Goal: Answer question/provide support

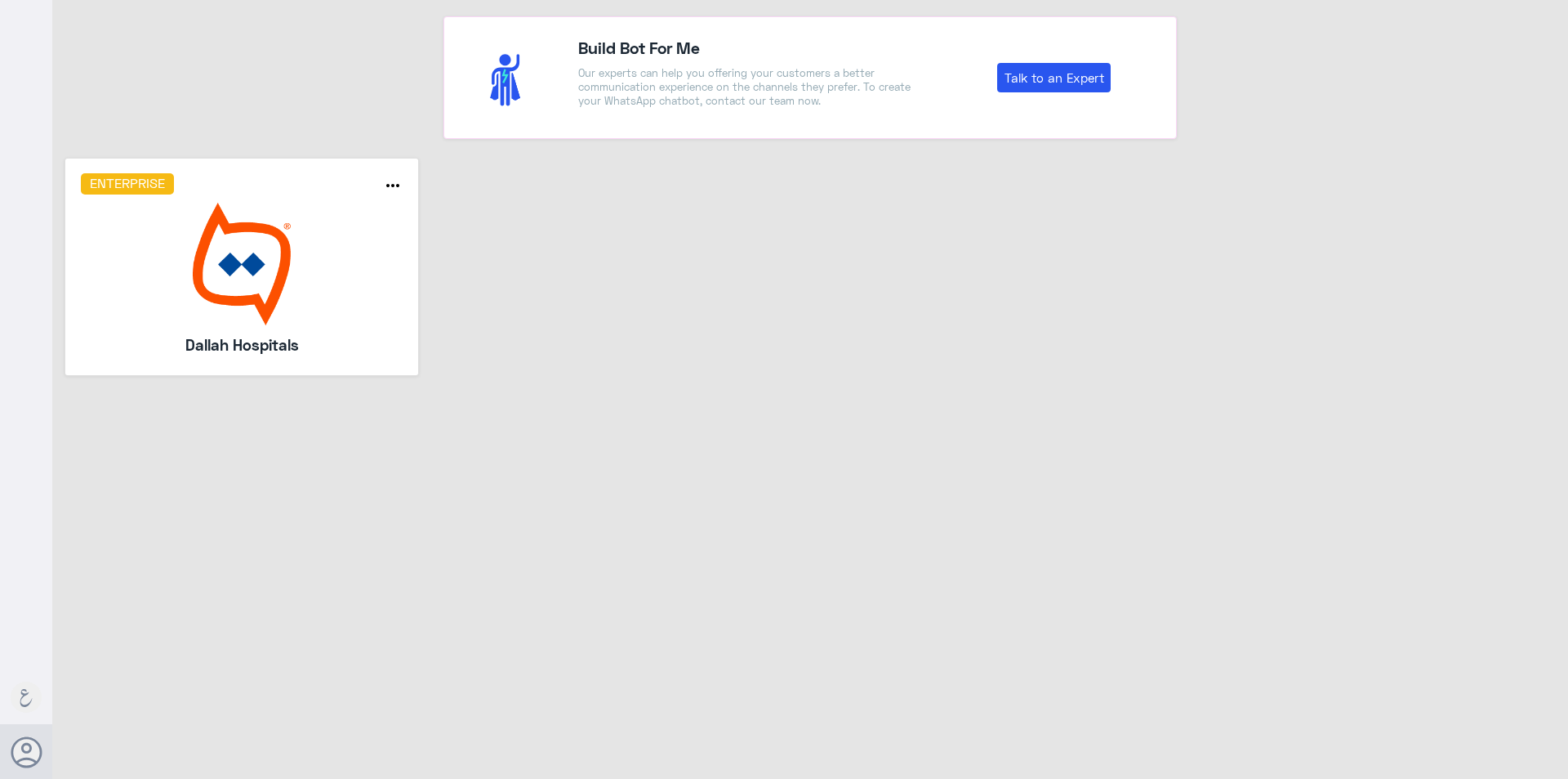
click at [328, 351] on h5 "Dallah Hospitals" at bounding box center [242, 345] width 236 height 23
click at [308, 307] on img at bounding box center [242, 264] width 323 height 123
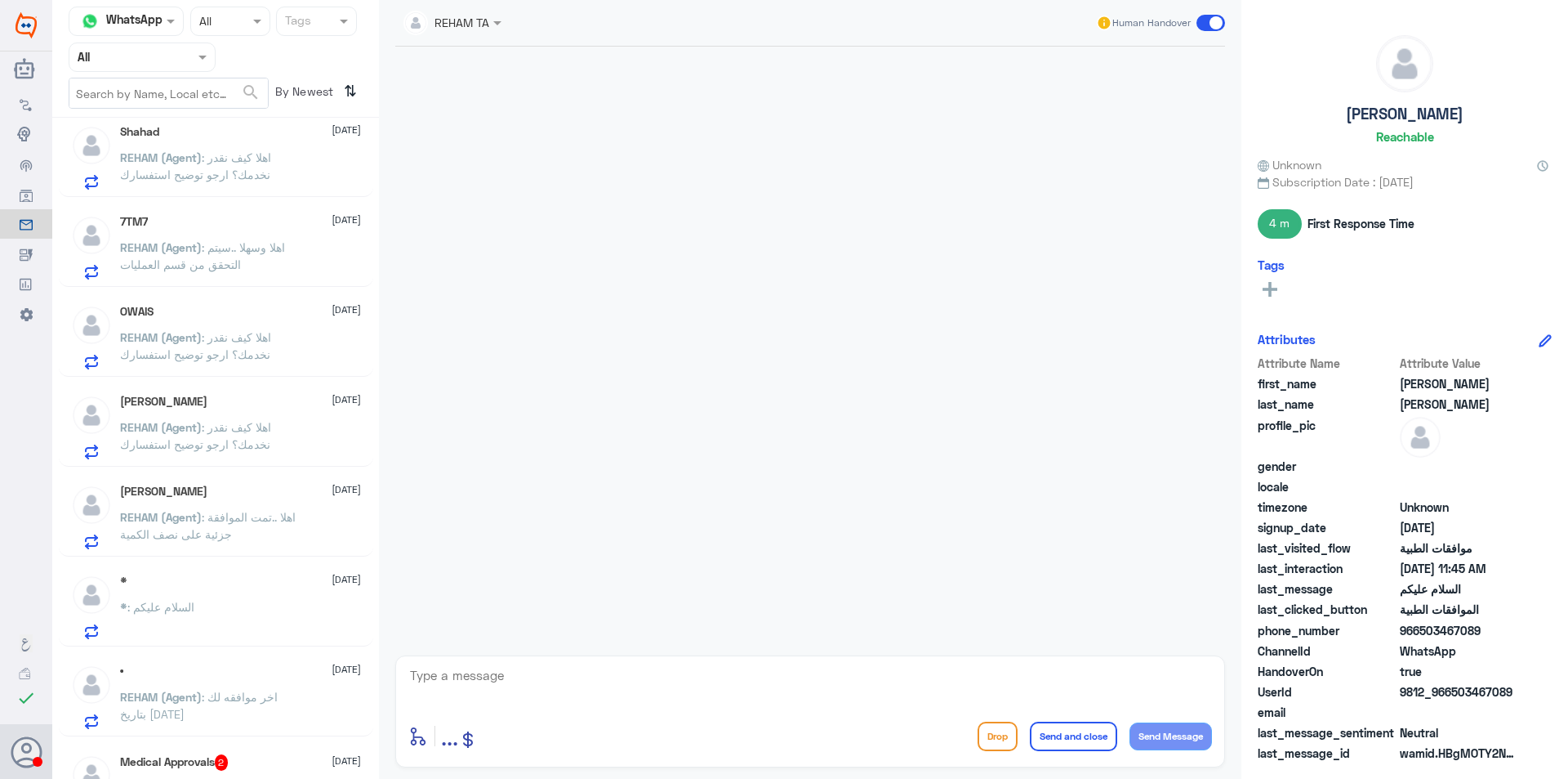
scroll to position [515, 0]
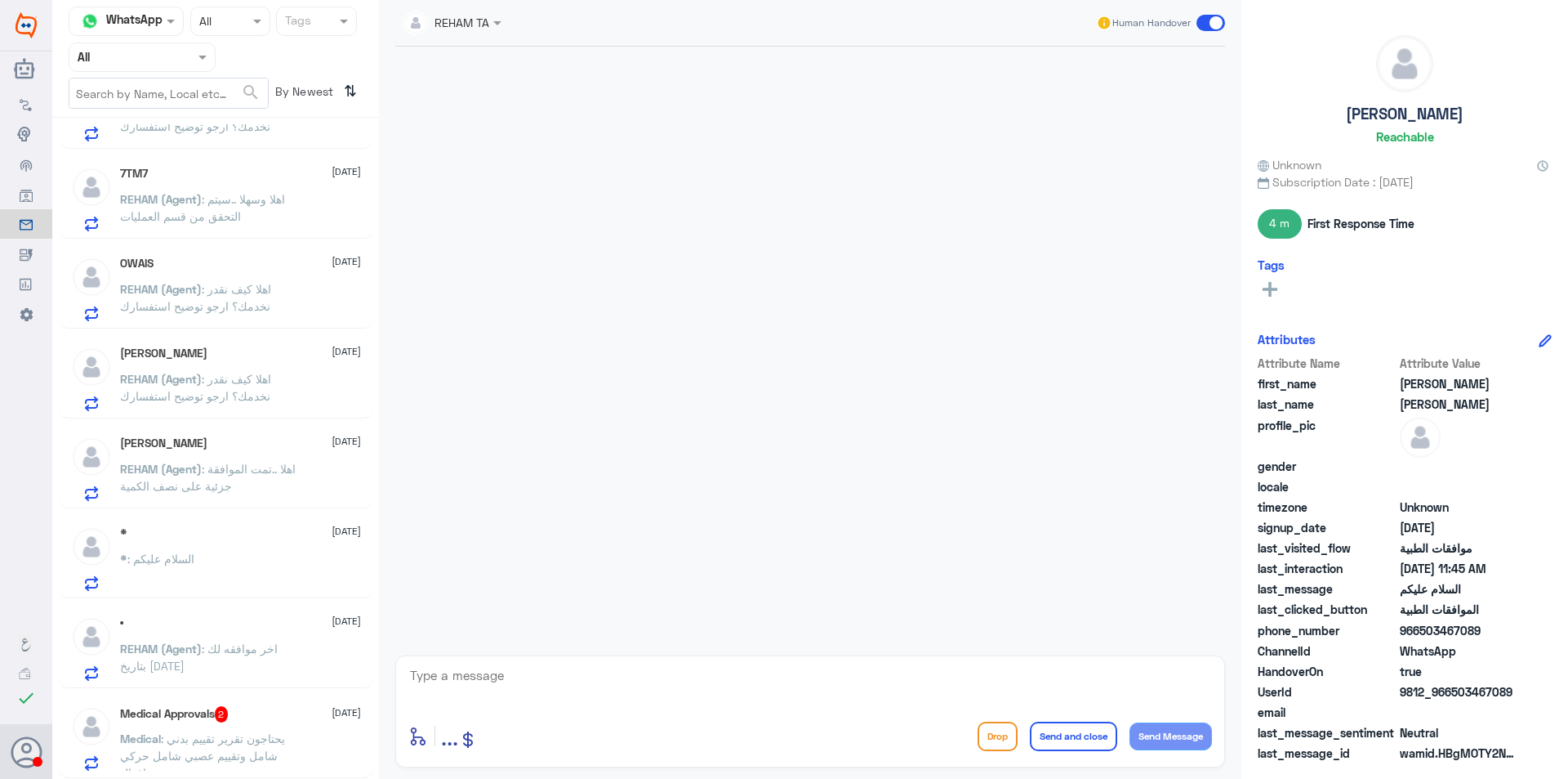
drag, startPoint x: 259, startPoint y: 509, endPoint x: 245, endPoint y: 499, distance: 17.2
click at [261, 509] on div "[PERSON_NAME] [DATE][PERSON_NAME] : السلام عليكم Fahad Alnami 3 [DATE] Fahad : …" at bounding box center [216, 454] width 327 height 660
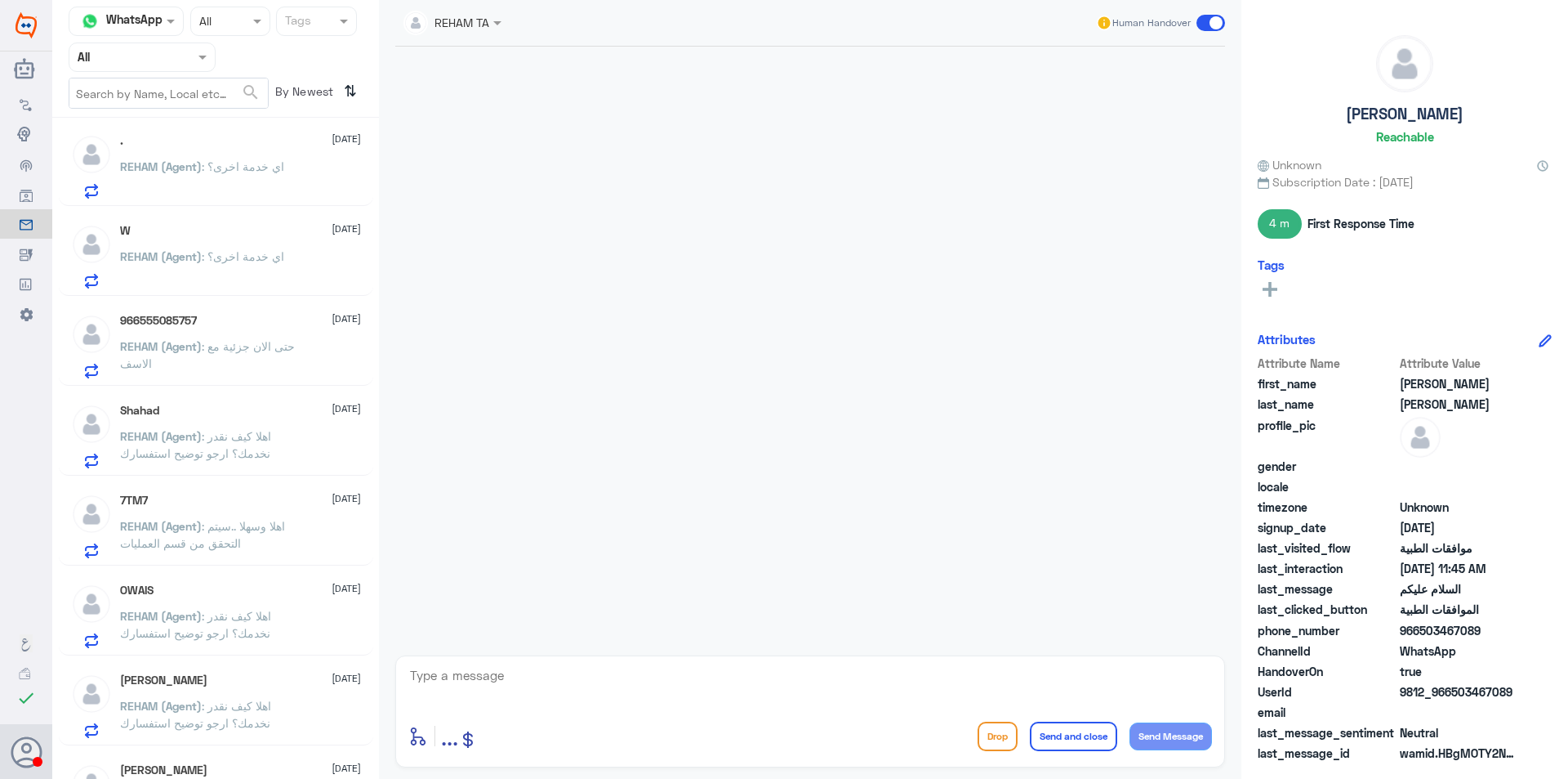
scroll to position [0, 0]
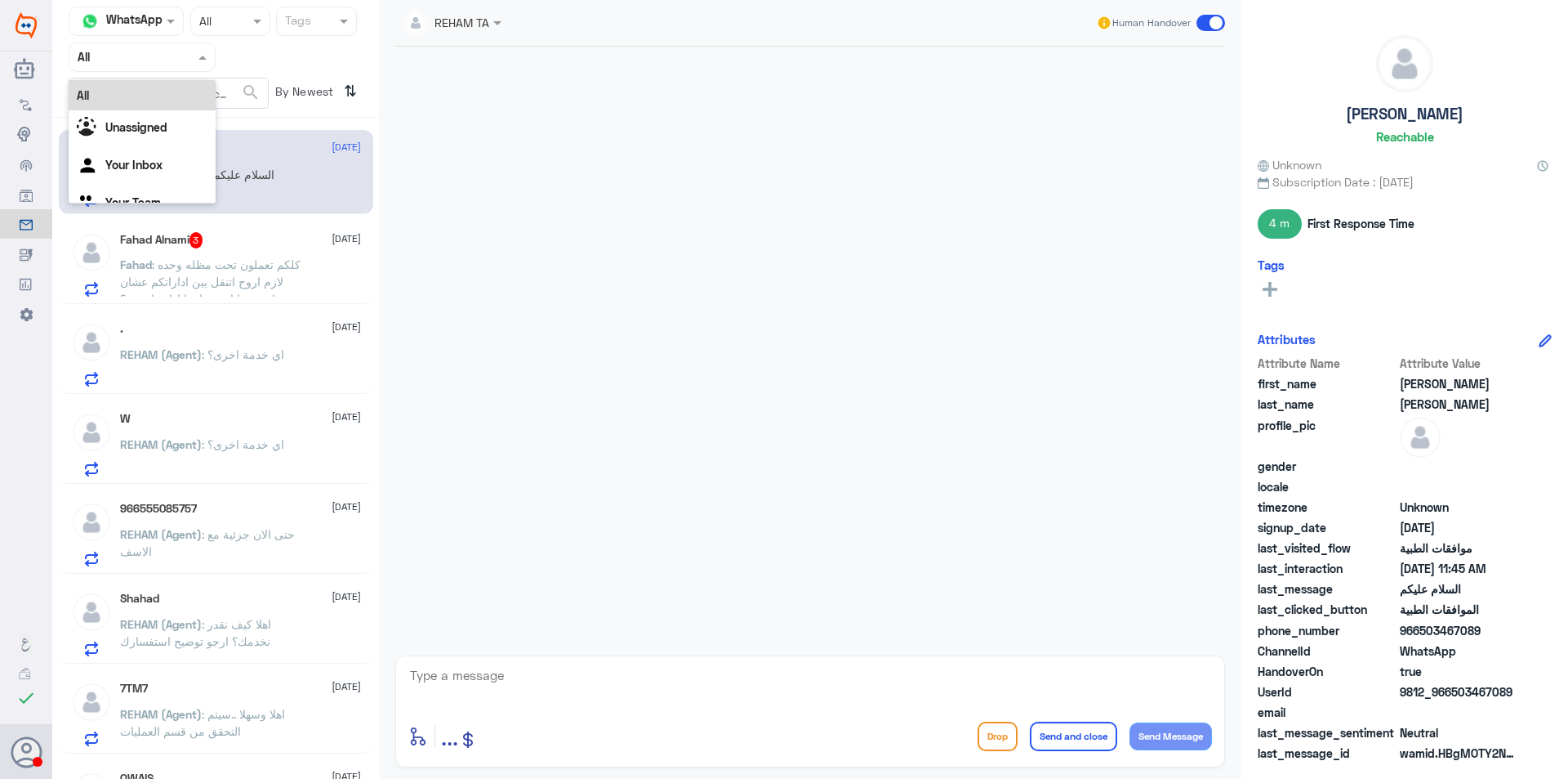
click at [196, 60] on span at bounding box center [204, 56] width 20 height 17
click at [183, 136] on div "Unassigned" at bounding box center [141, 129] width 147 height 37
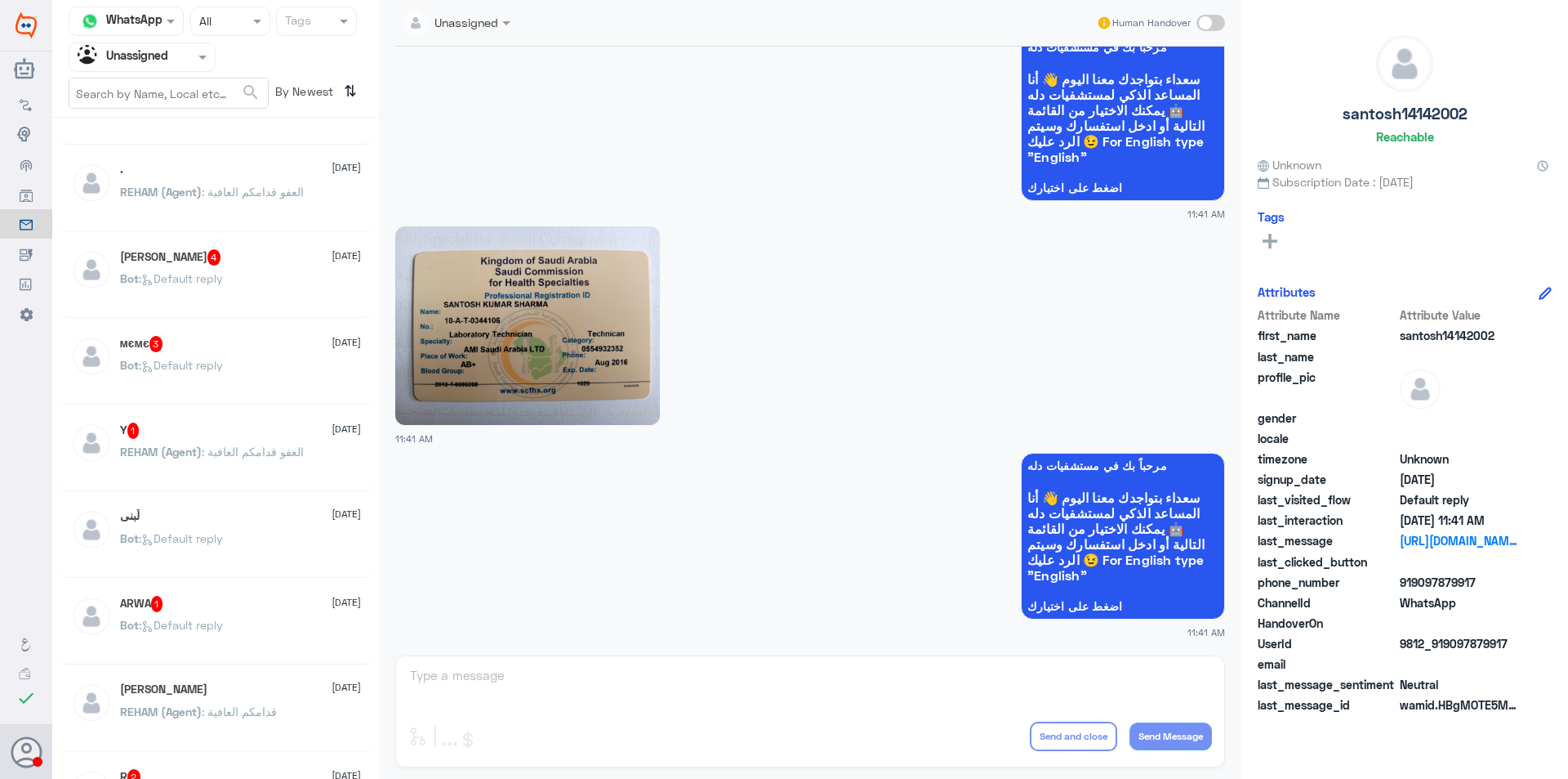
scroll to position [408, 0]
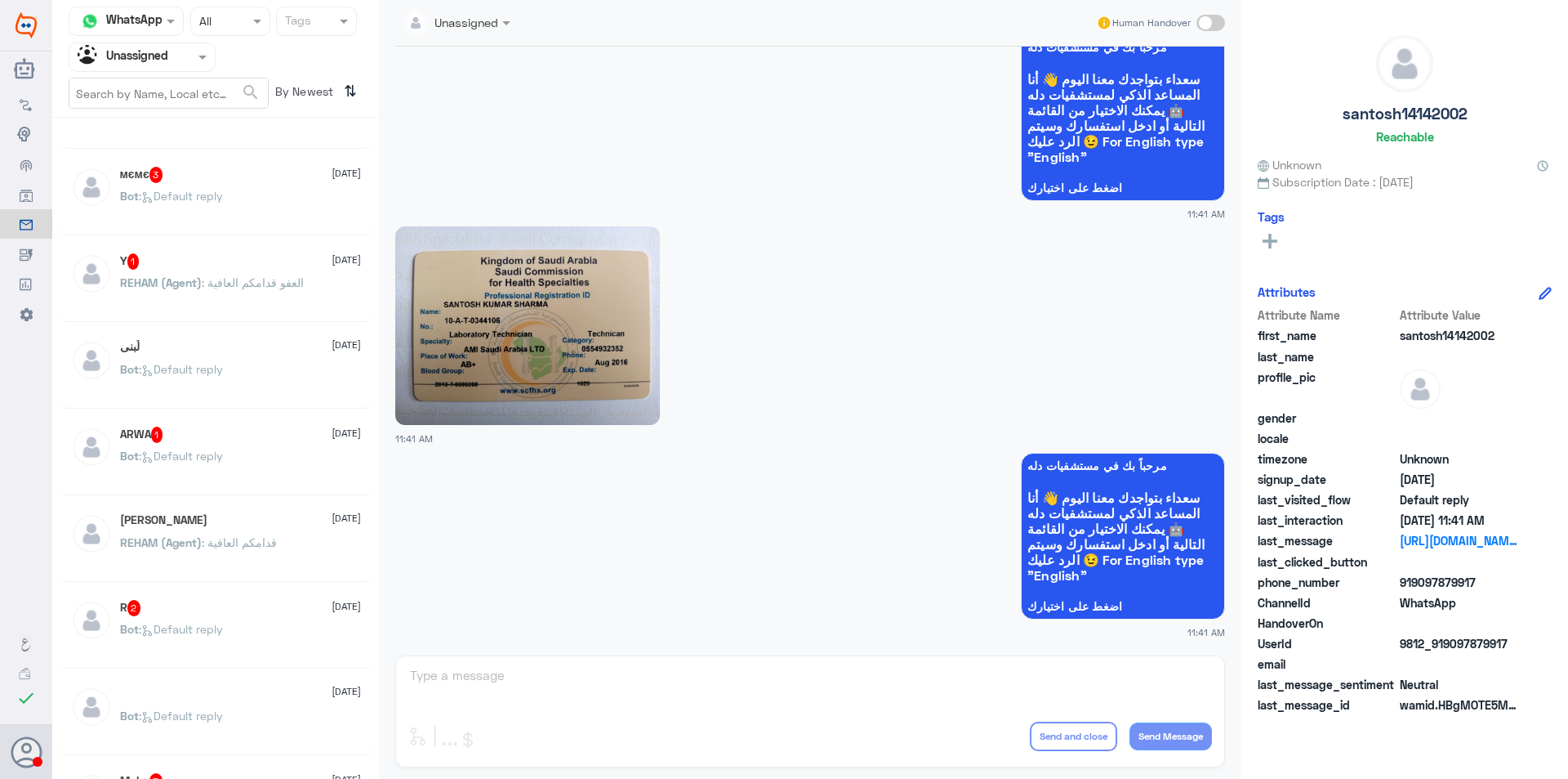
click at [340, 84] on div "By Newest ⇅" at bounding box center [316, 93] width 94 height 33
click at [353, 92] on icon "⇅" at bounding box center [350, 91] width 13 height 27
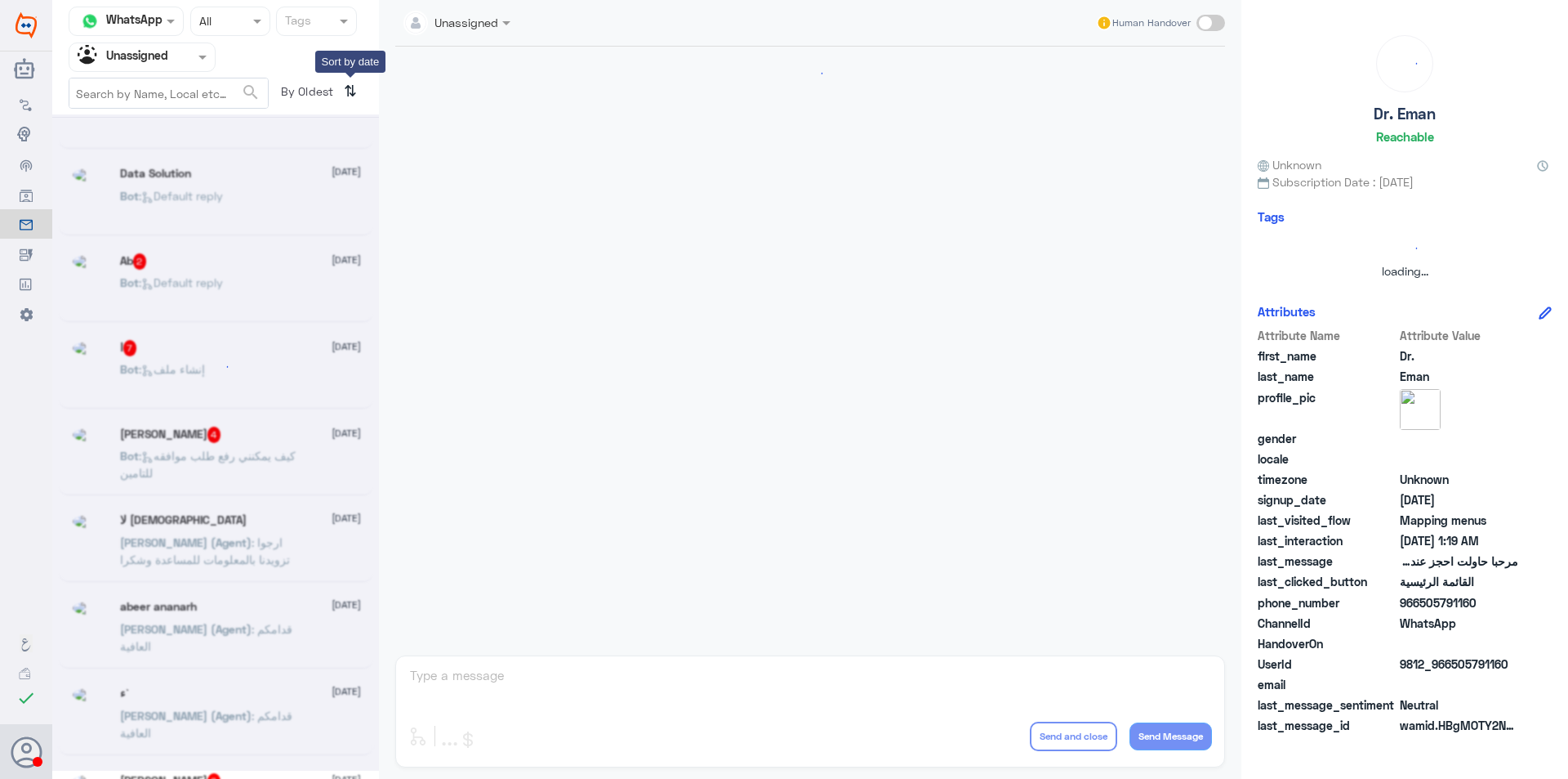
scroll to position [0, 0]
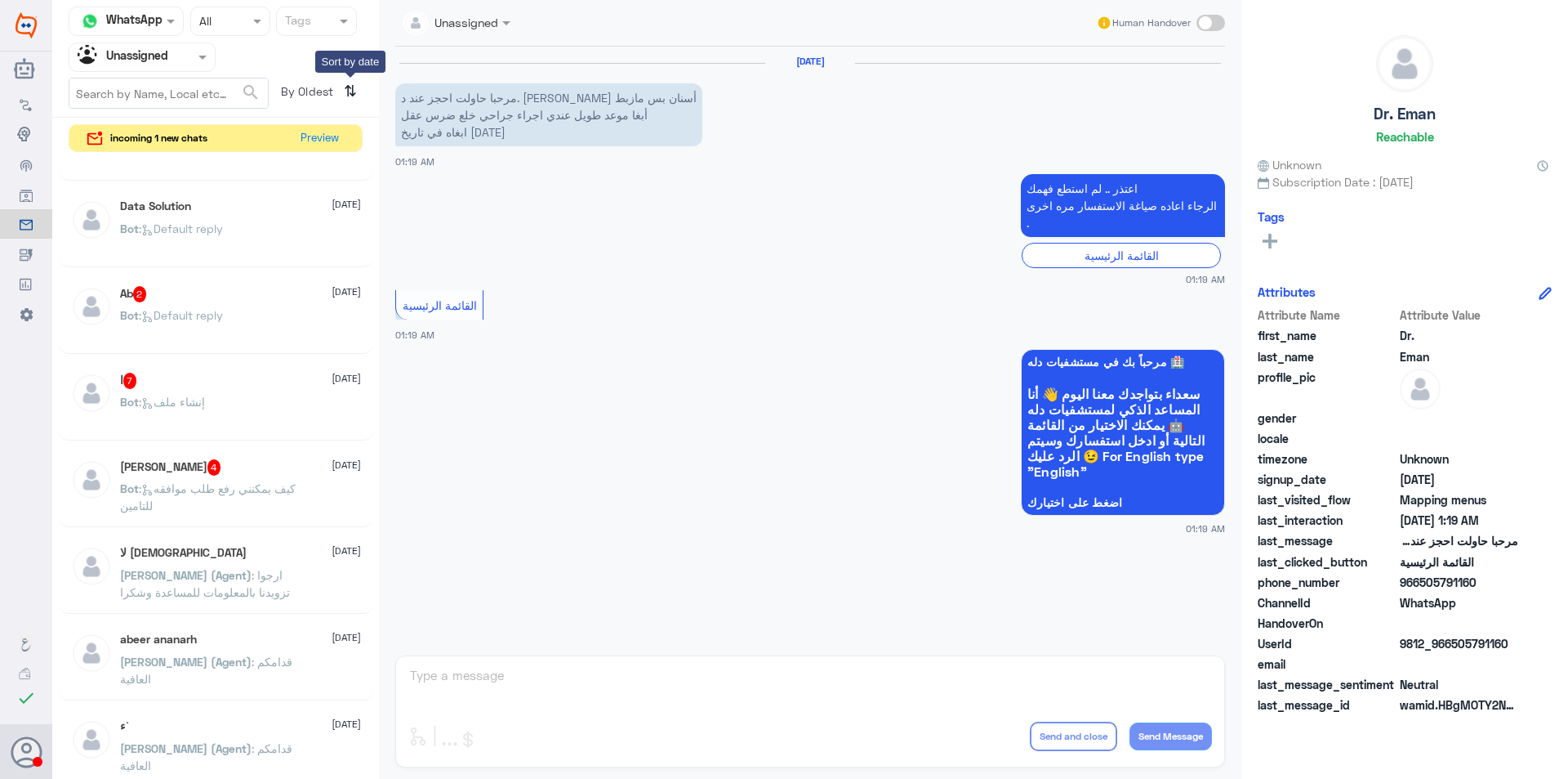
click at [353, 92] on icon "⇅" at bounding box center [350, 91] width 13 height 27
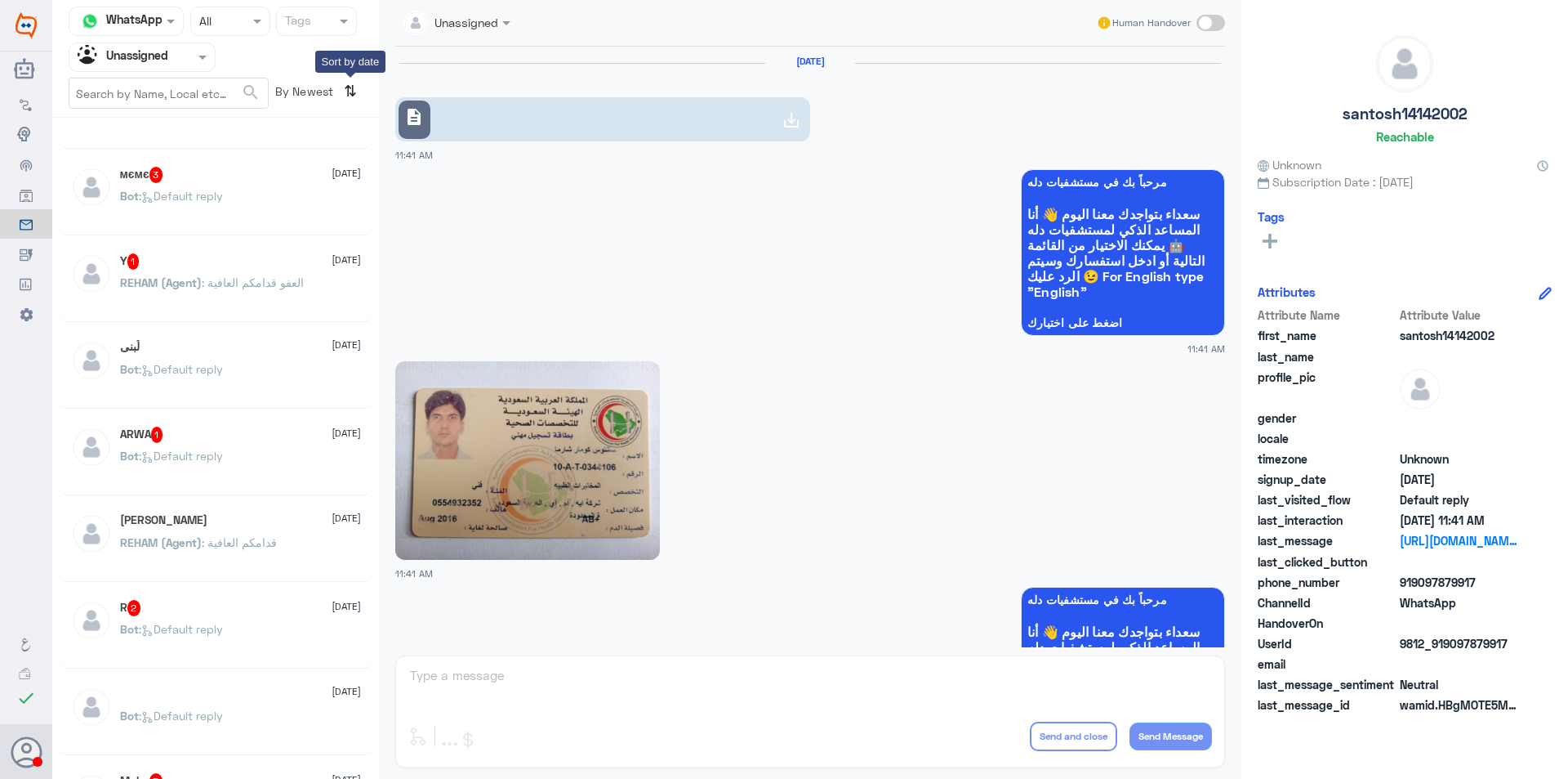
scroll to position [552, 0]
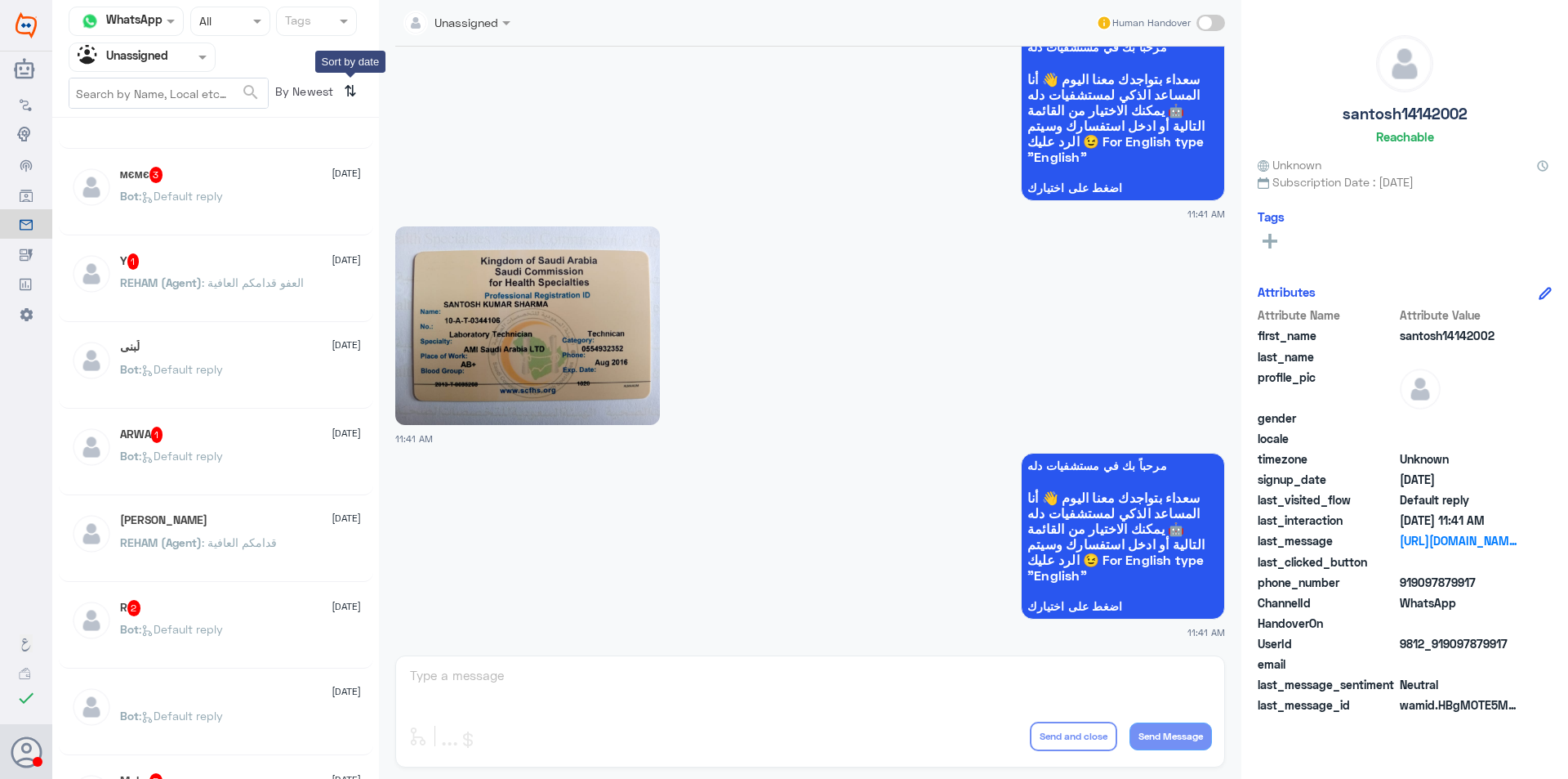
click at [353, 92] on icon "⇅" at bounding box center [350, 91] width 13 height 27
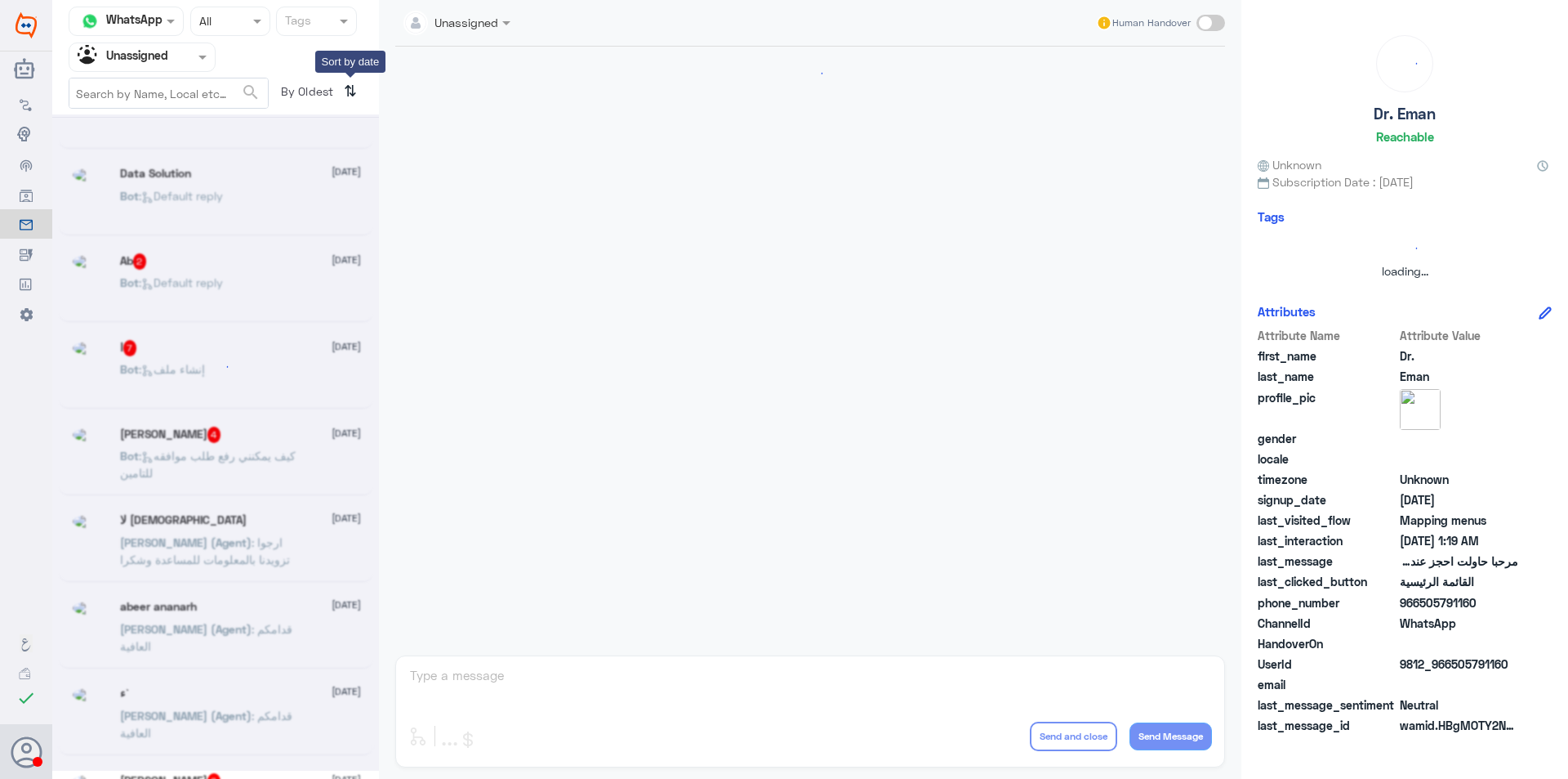
scroll to position [0, 0]
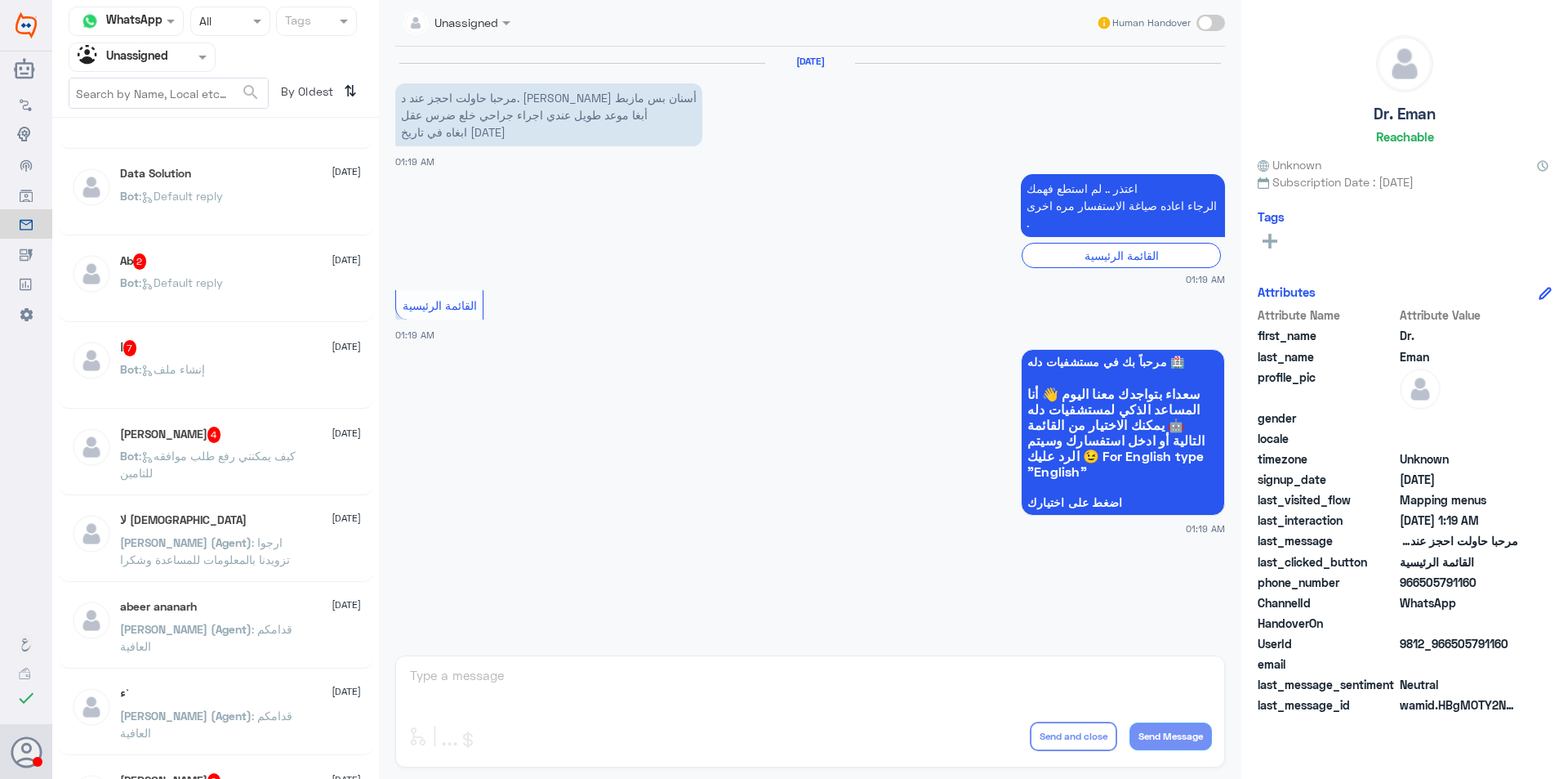
drag, startPoint x: 379, startPoint y: 366, endPoint x: 373, endPoint y: 464, distance: 98.2
click at [373, 464] on div "Channel WhatsApp Status × All Tags Agent Filter Unassigned search By Oldest ⇅ D…" at bounding box center [810, 391] width 1516 height 783
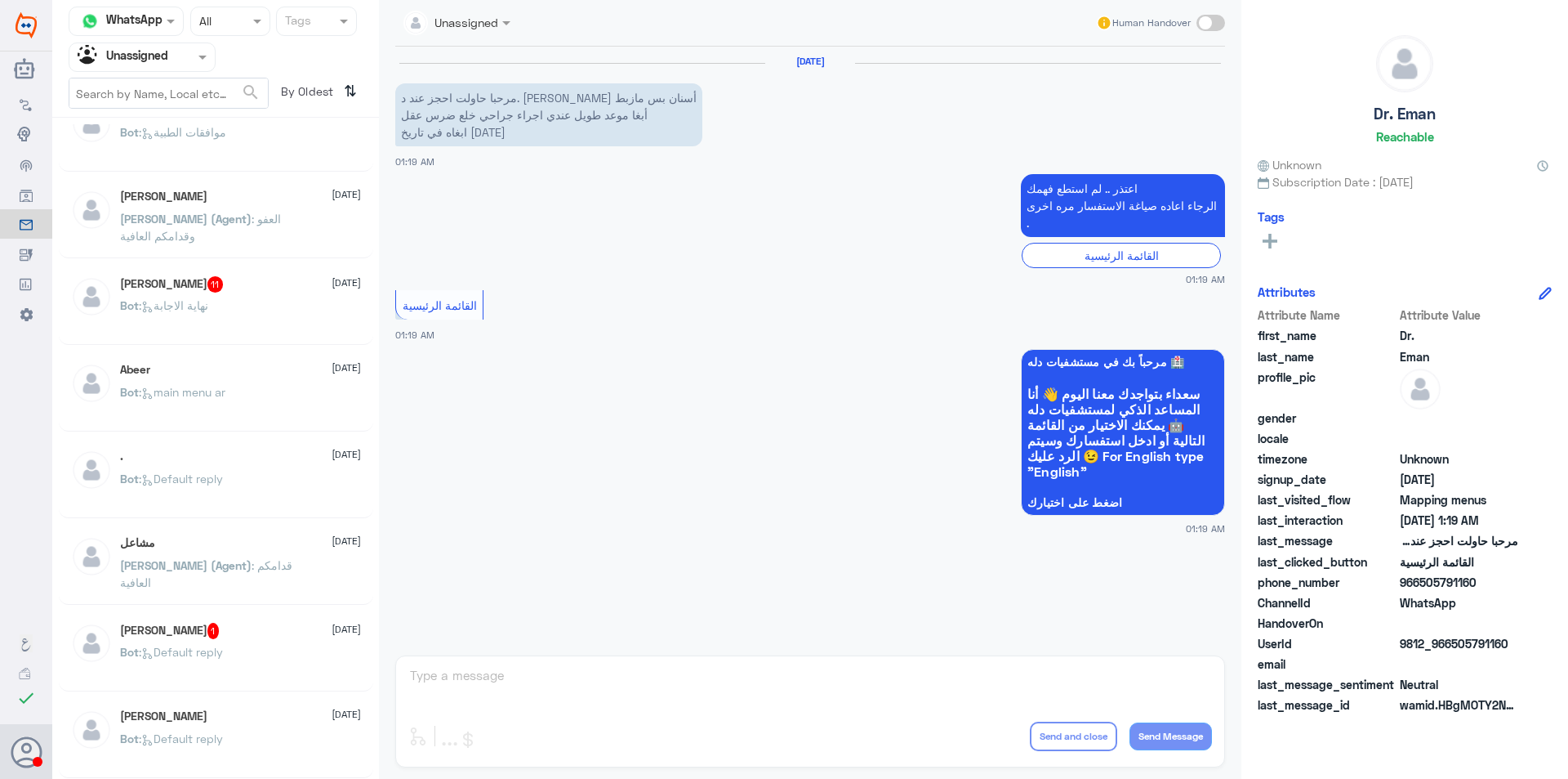
click at [722, 379] on app-msgs-whats-app-list "مرحباً بك في مستشفيات دله 🏥 سعداء بتواجدك معنا [DATE] 👋 أنا المساعد الذكي لمستش…" at bounding box center [811, 432] width 830 height 168
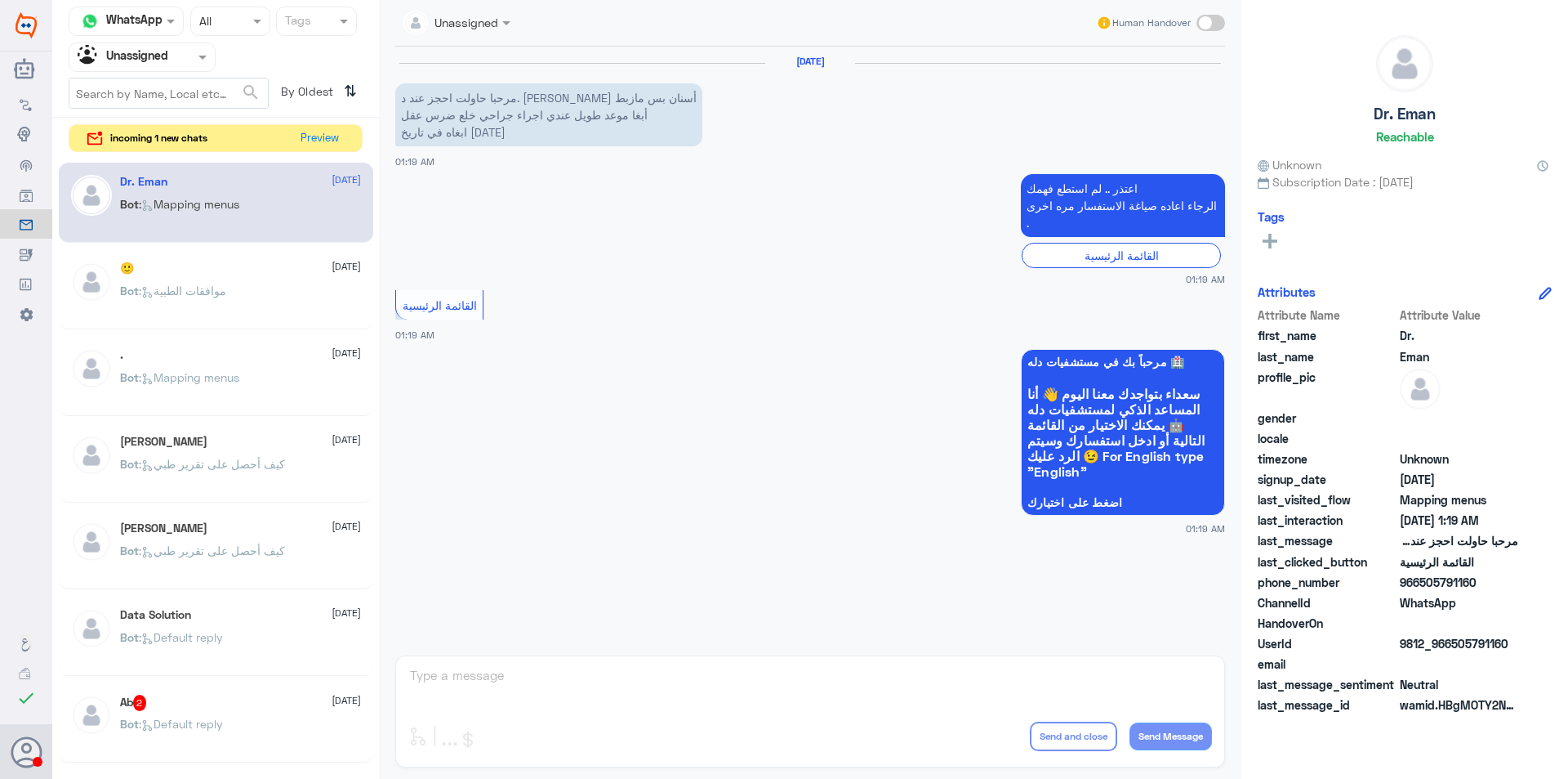
click at [340, 90] on div "By Oldest ⇅" at bounding box center [316, 93] width 94 height 33
click at [357, 87] on div "By Oldest ⇅" at bounding box center [316, 93] width 94 height 33
click at [347, 88] on icon "⇅" at bounding box center [350, 91] width 13 height 27
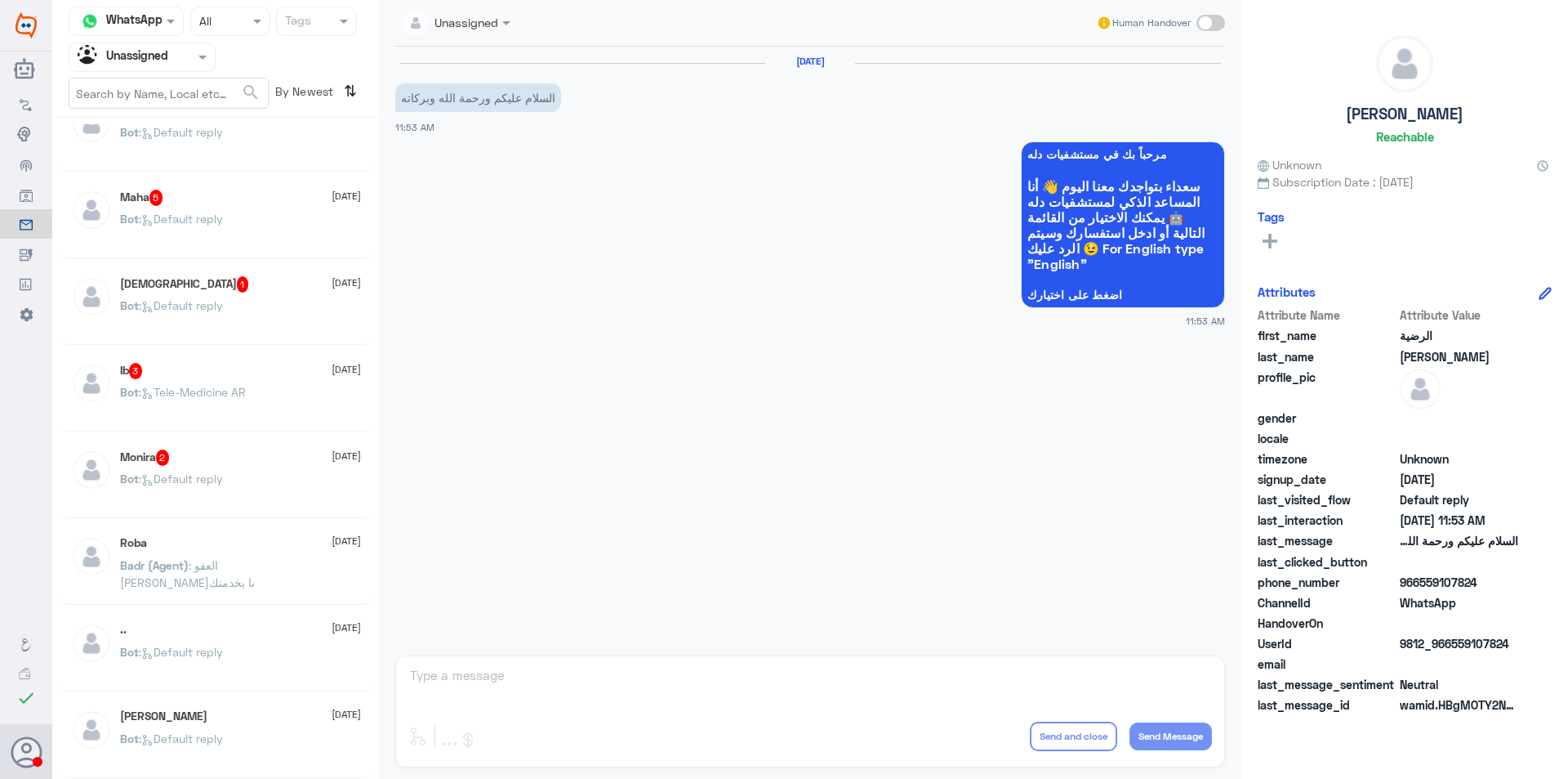
scroll to position [1079, 0]
click at [172, 53] on div at bounding box center [142, 56] width 146 height 19
click at [114, 141] on Inbox "Your Inbox" at bounding box center [134, 144] width 57 height 14
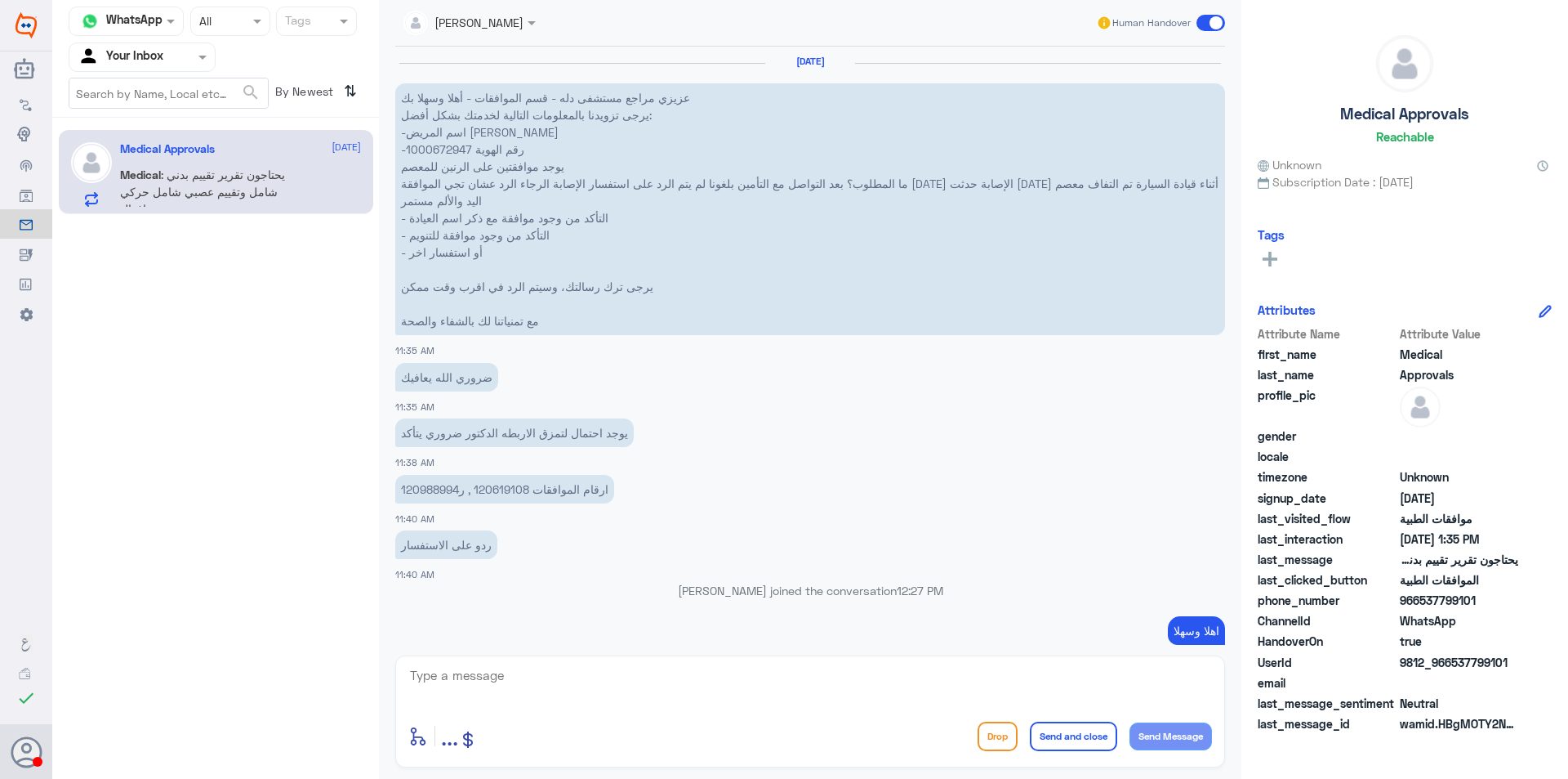
scroll to position [706, 0]
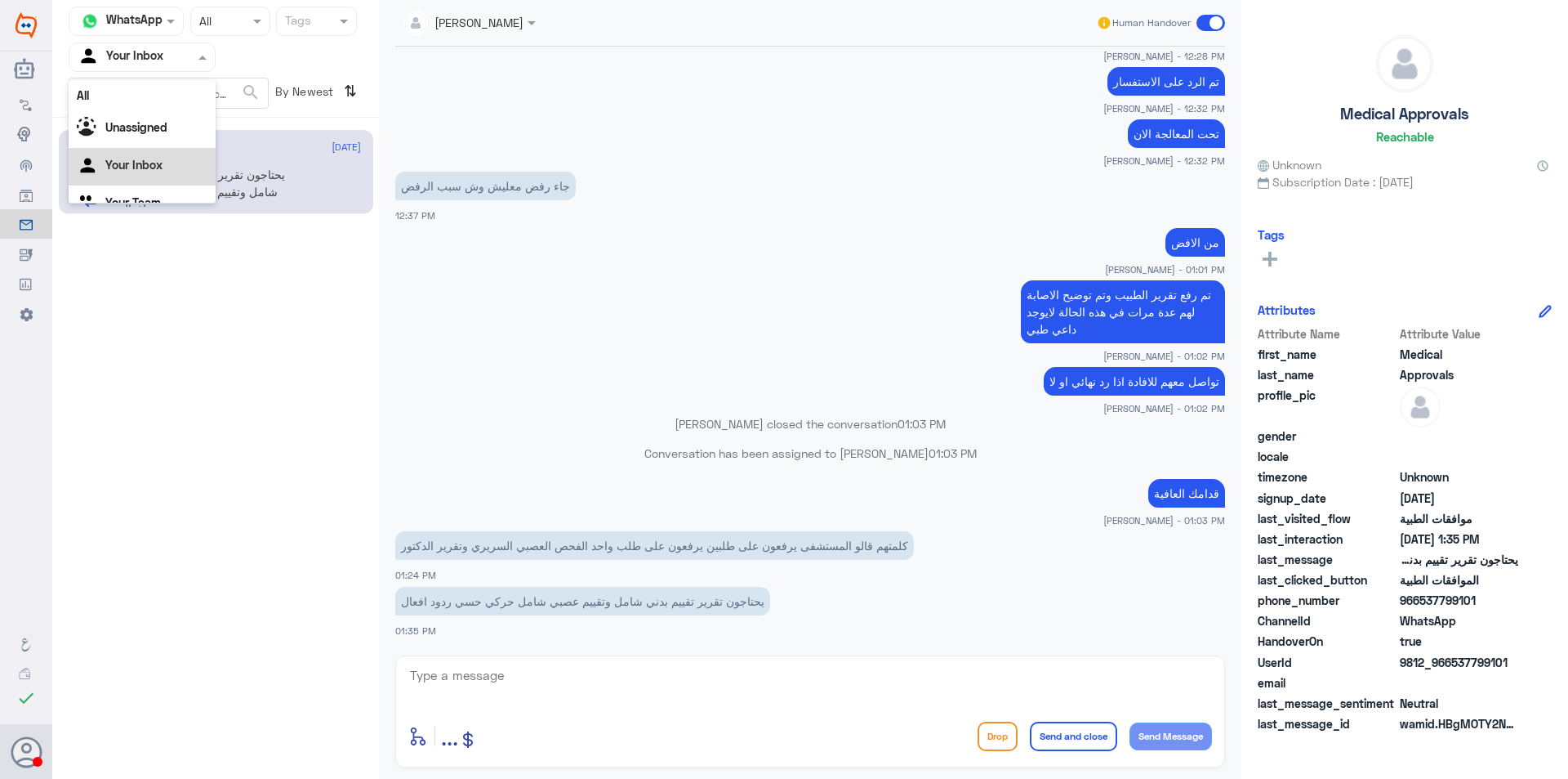
click at [182, 66] on div at bounding box center [142, 56] width 146 height 19
click at [164, 178] on div "Your Team" at bounding box center [141, 184] width 147 height 37
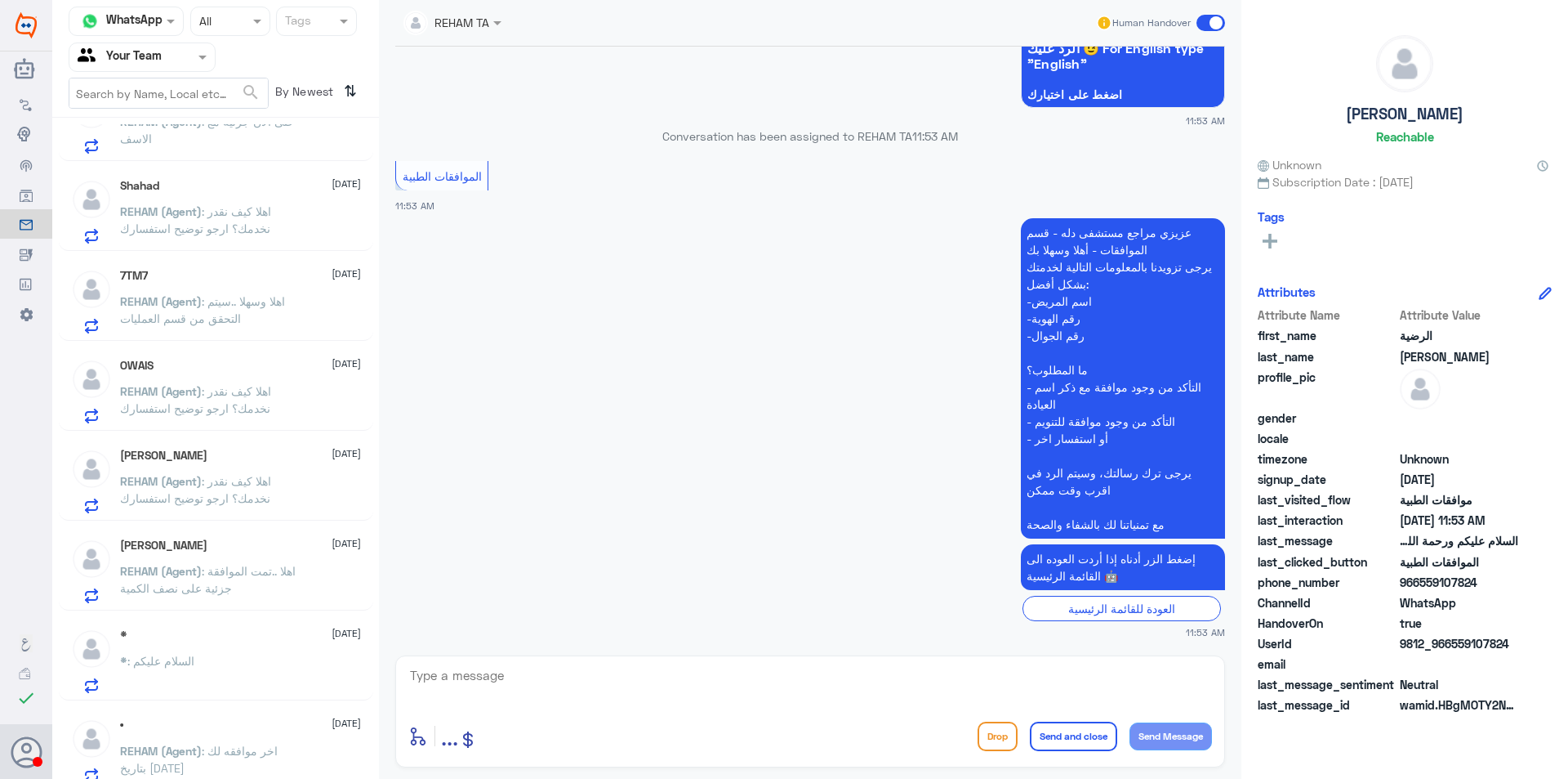
scroll to position [515, 0]
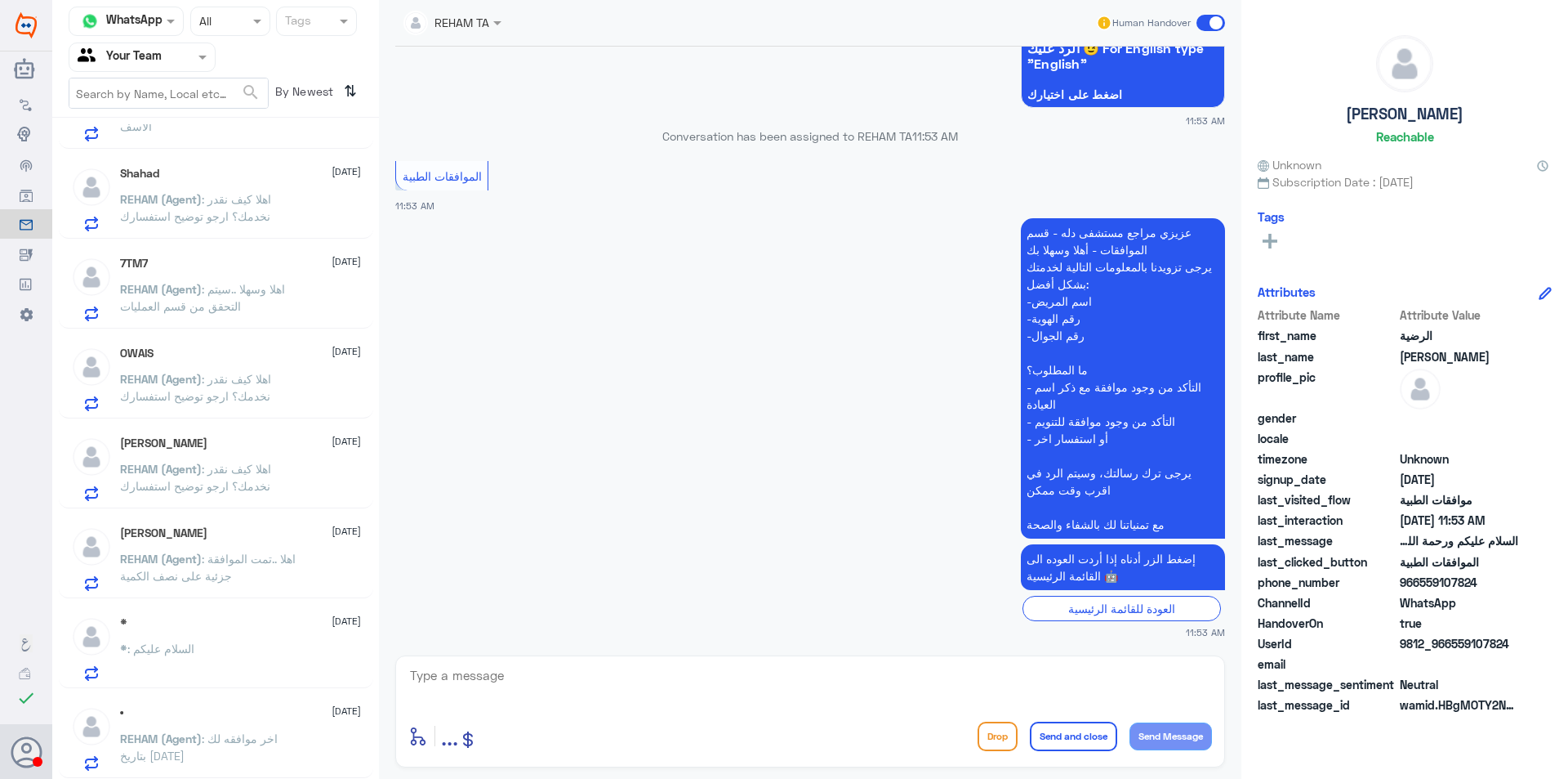
click at [206, 734] on span ": اخر موافقه لك بتاريخ [DATE]" at bounding box center [198, 746] width 157 height 31
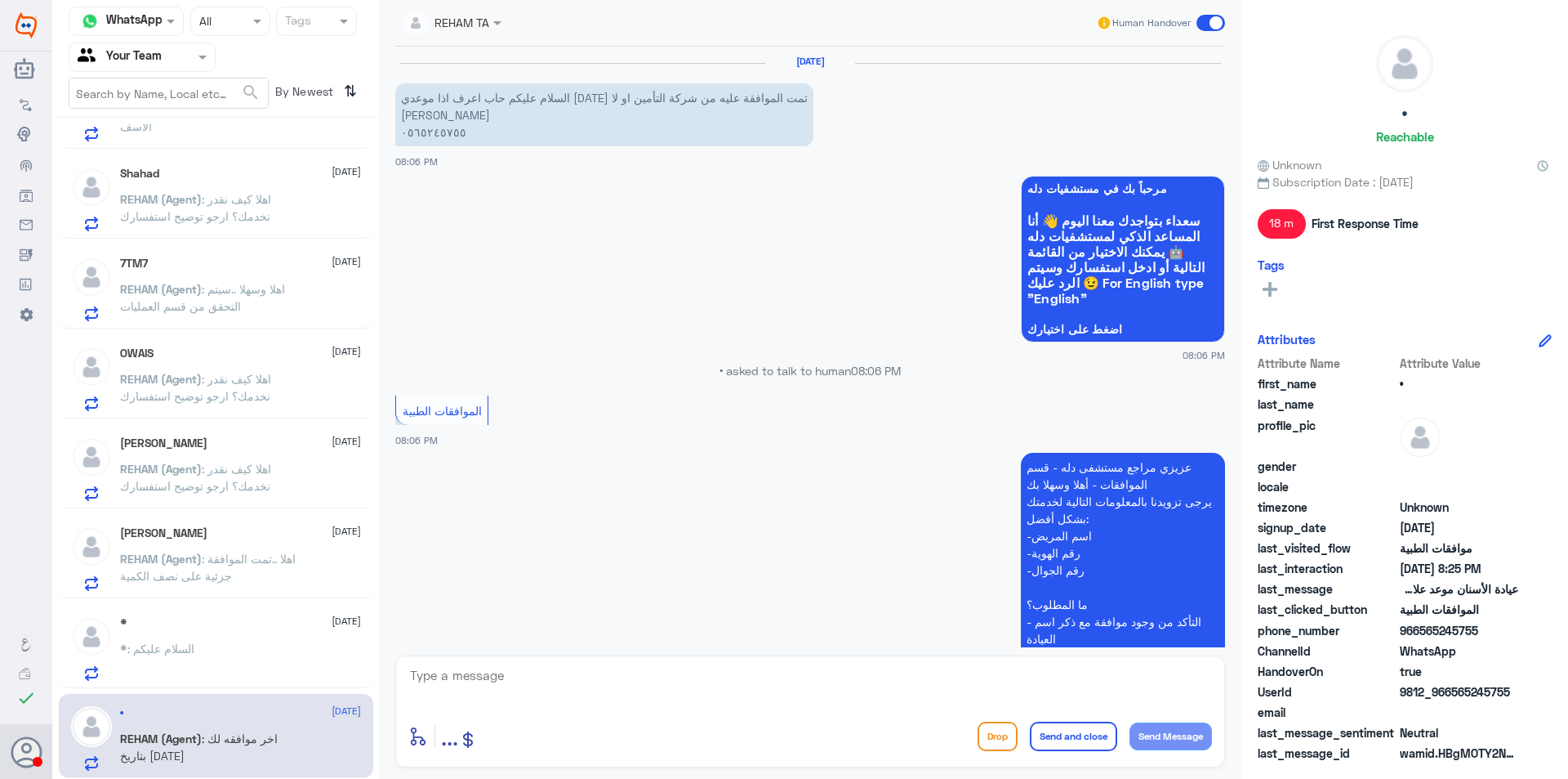
scroll to position [700, 0]
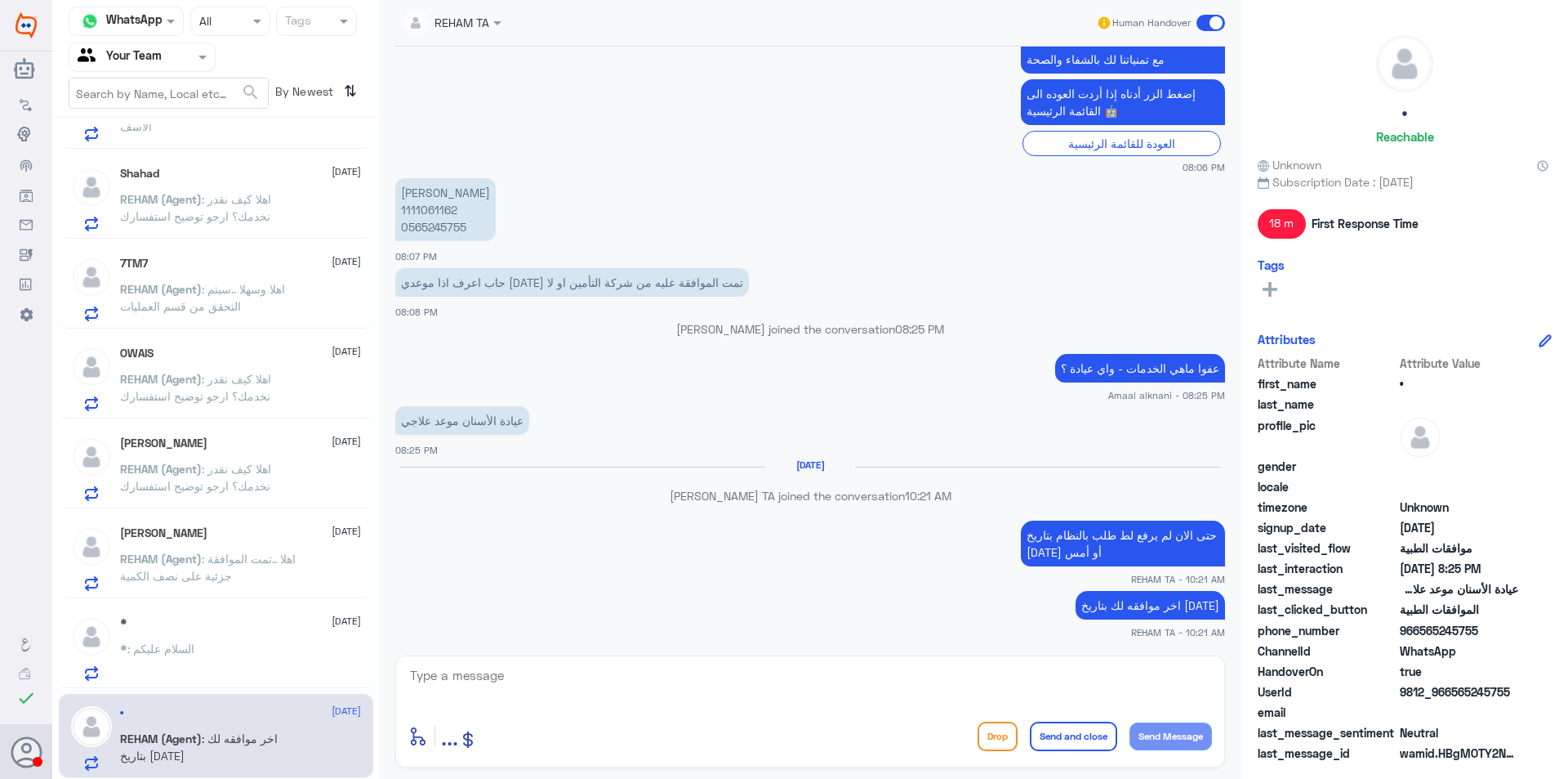
click at [186, 392] on span ": اهلا كيف نقدر نخدمك؟ ارجو توضيح استفسارك" at bounding box center [196, 387] width 151 height 31
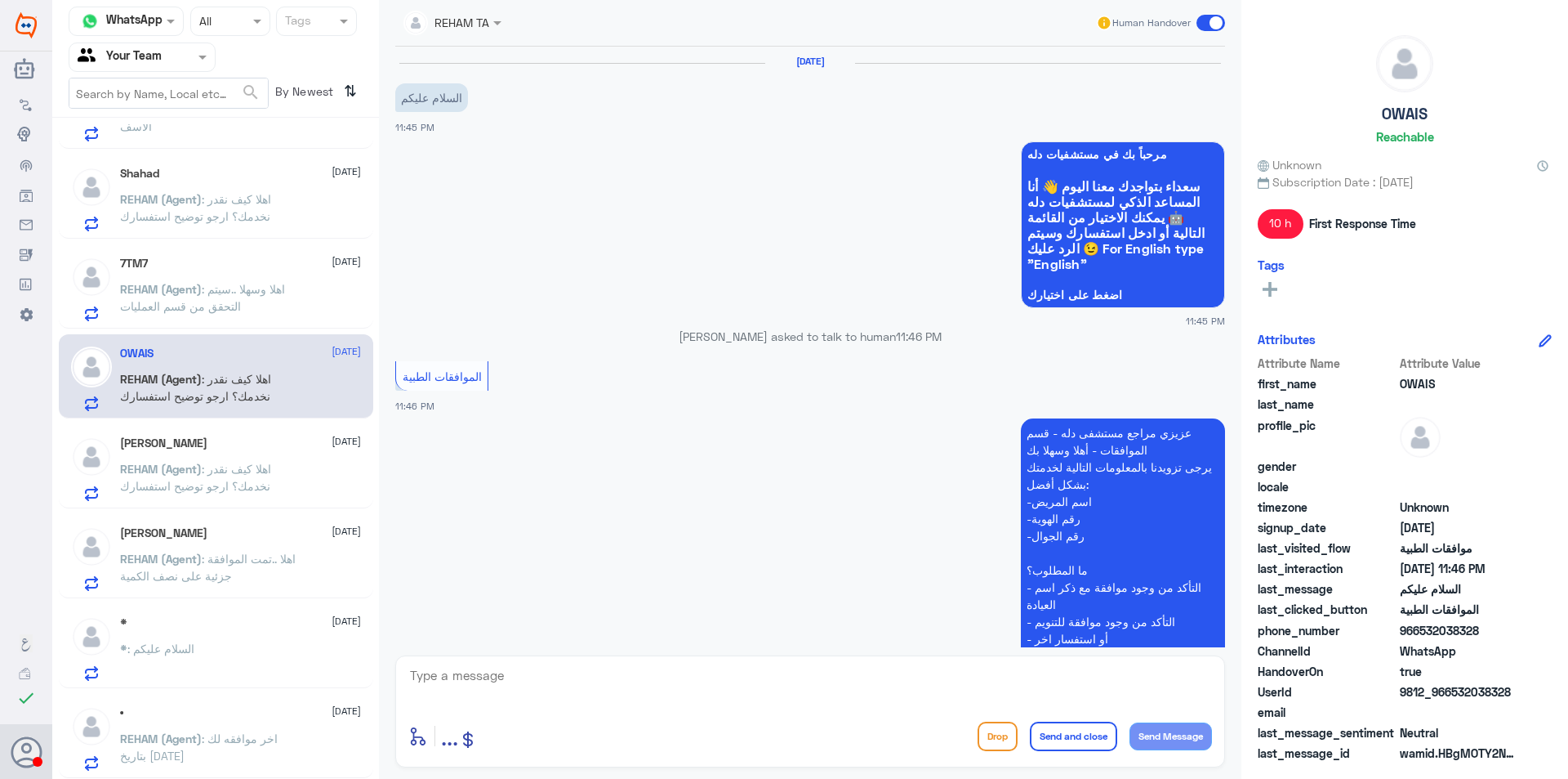
scroll to position [380, 0]
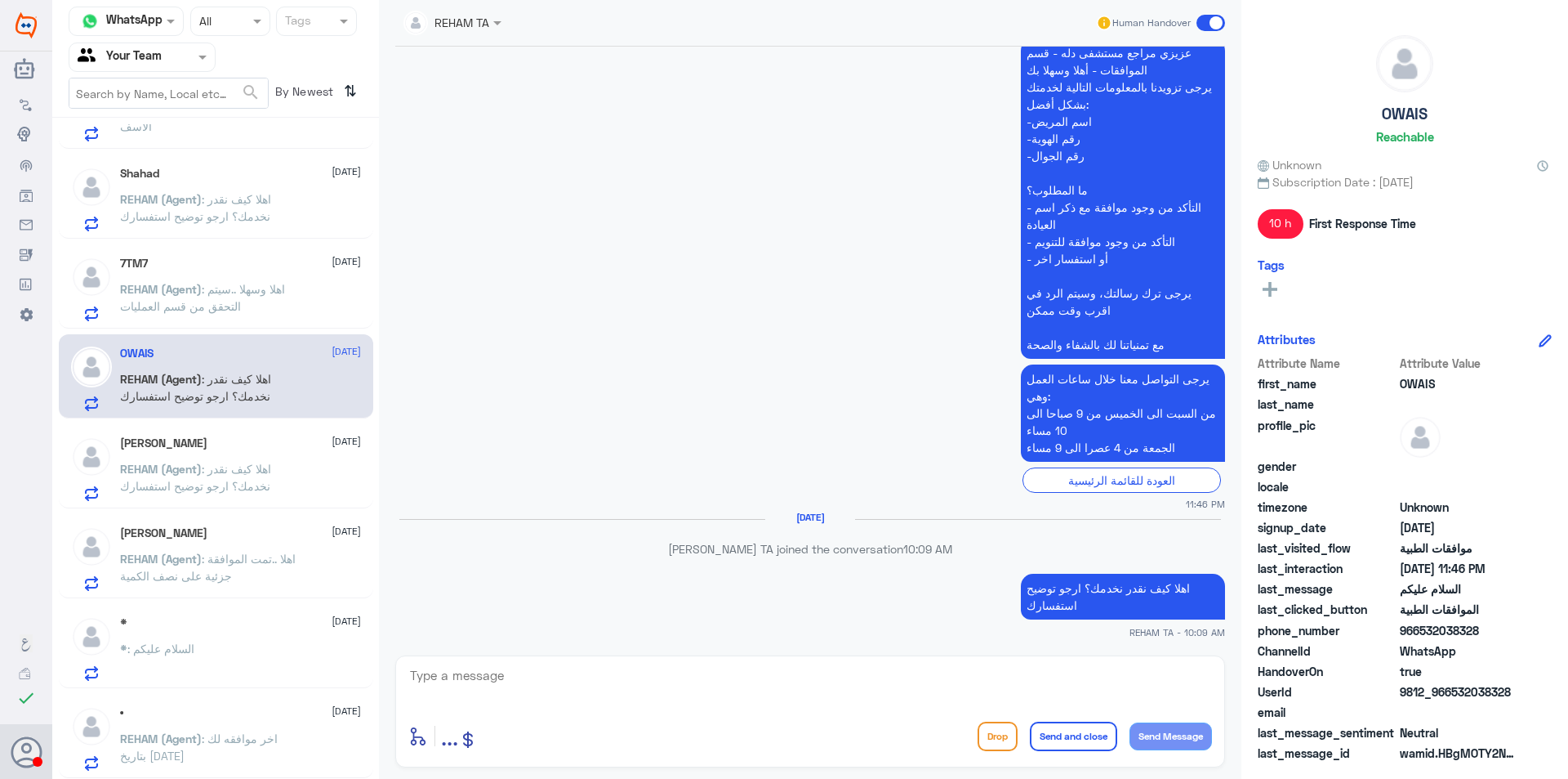
click at [154, 55] on input "text" at bounding box center [122, 56] width 90 height 19
